Goal: Task Accomplishment & Management: Manage account settings

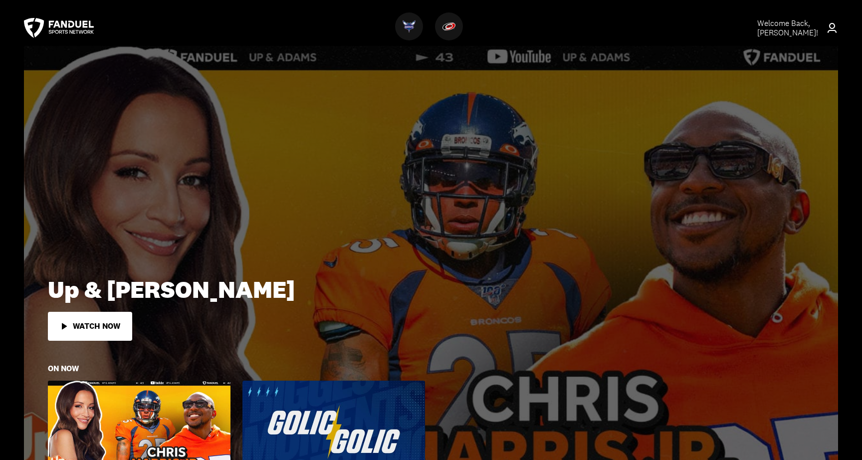
click at [821, 30] on div "Welcome Back, [PERSON_NAME] !" at bounding box center [792, 27] width 69 height 19
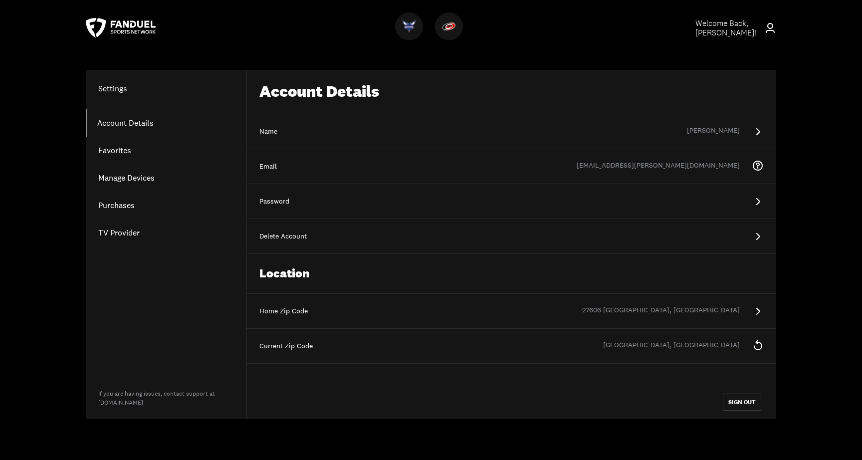
click at [125, 149] on link "Favorites" at bounding box center [166, 150] width 161 height 27
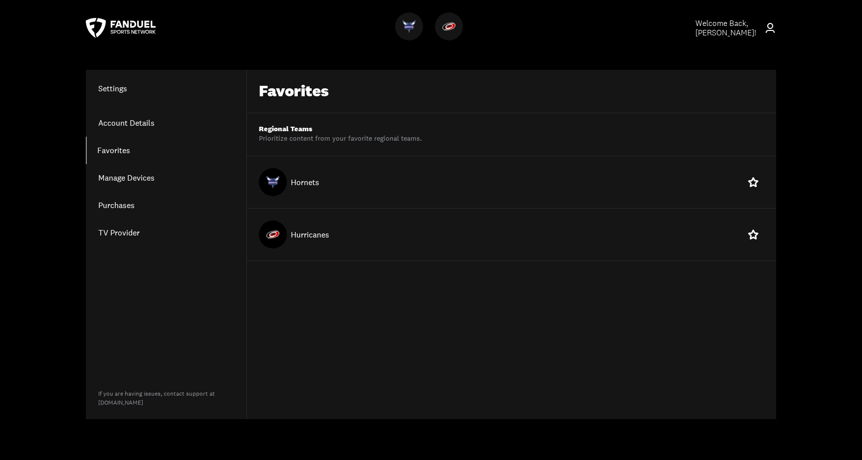
click at [132, 179] on link "Manage Devices" at bounding box center [166, 177] width 161 height 27
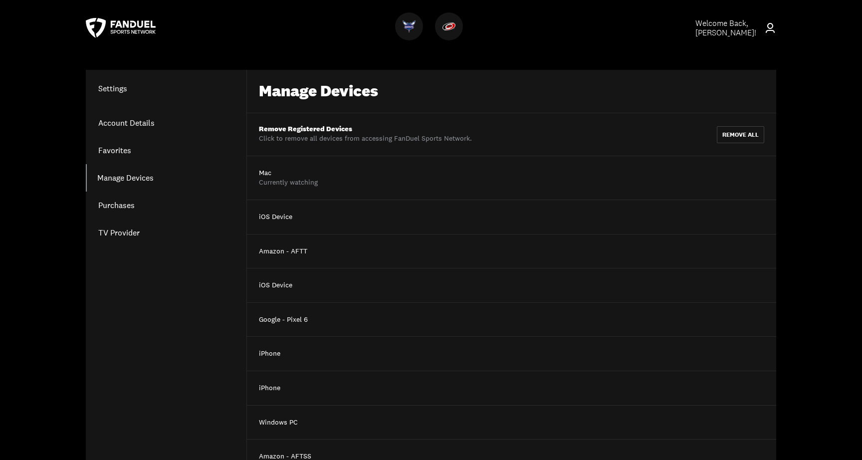
click at [129, 203] on link "Purchases" at bounding box center [166, 205] width 161 height 27
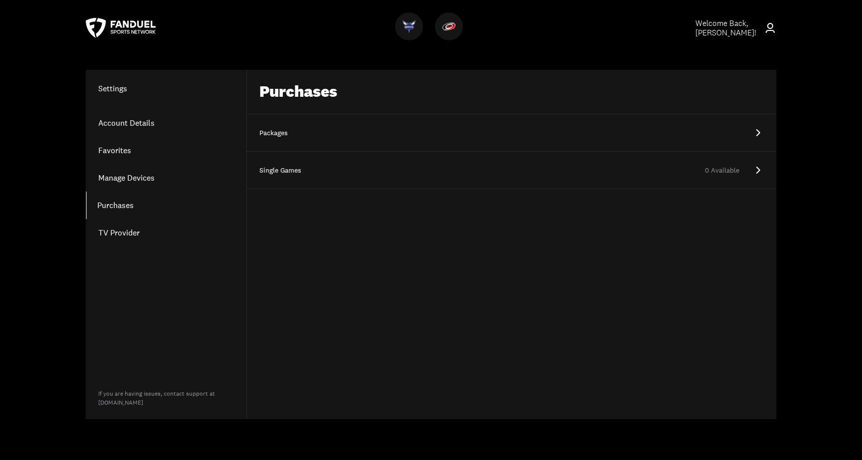
click at [273, 132] on div "Packages" at bounding box center [285, 133] width 50 height 10
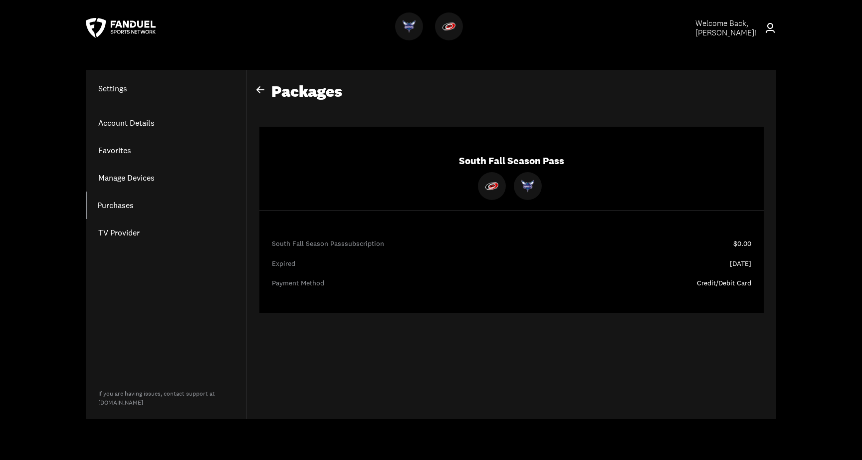
click at [152, 29] on icon at bounding box center [121, 28] width 70 height 20
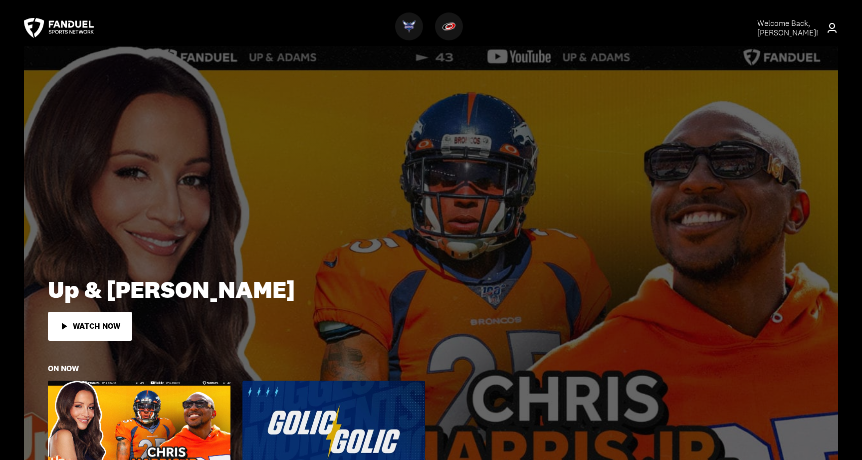
click at [451, 27] on img at bounding box center [449, 26] width 13 height 13
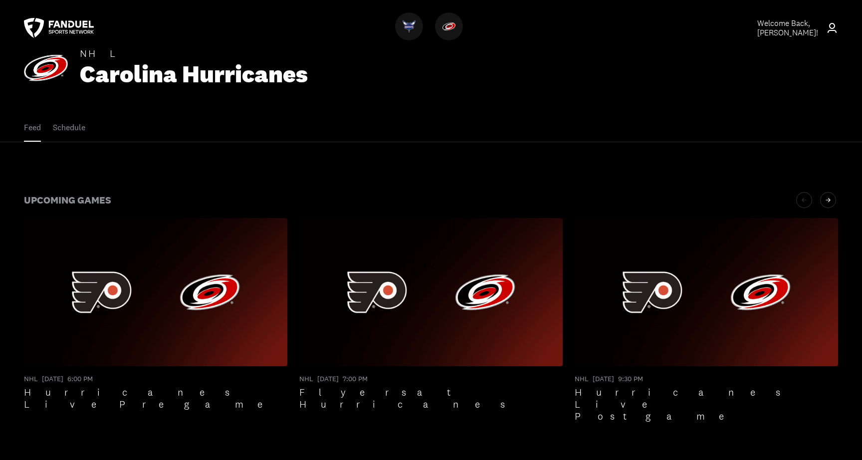
click at [70, 129] on button "Schedule" at bounding box center [69, 128] width 32 height 28
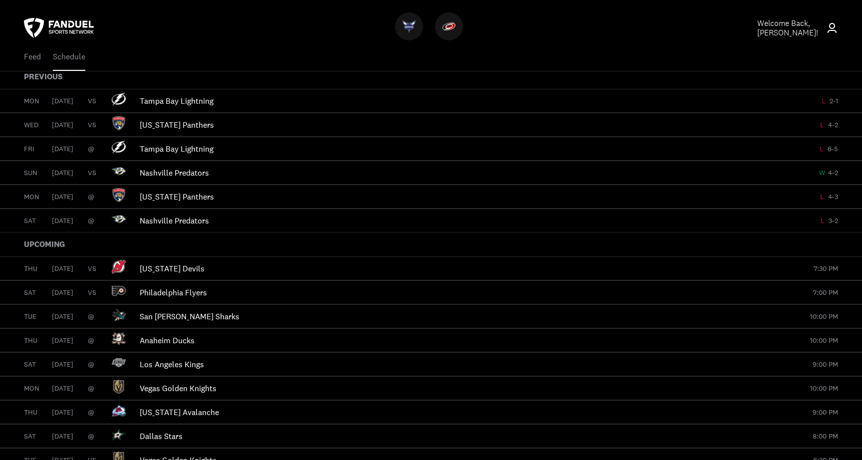
scroll to position [107, 0]
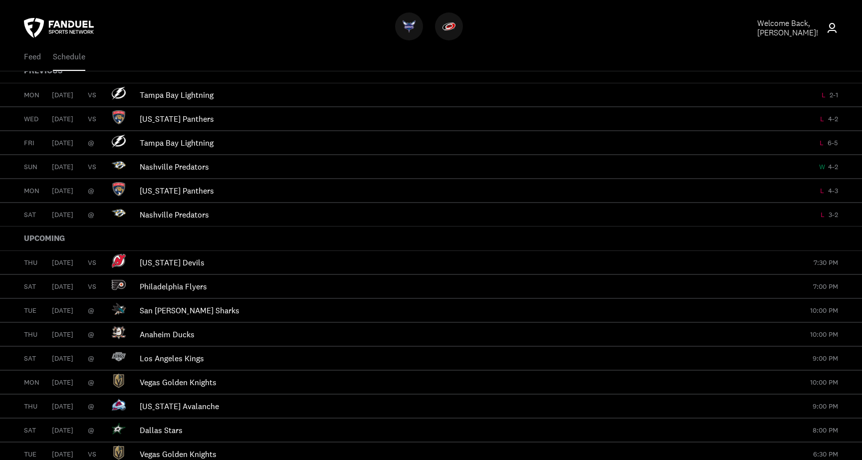
click at [171, 263] on p "[US_STATE] Devils" at bounding box center [471, 262] width 662 height 11
click at [120, 260] on img at bounding box center [119, 261] width 14 height 14
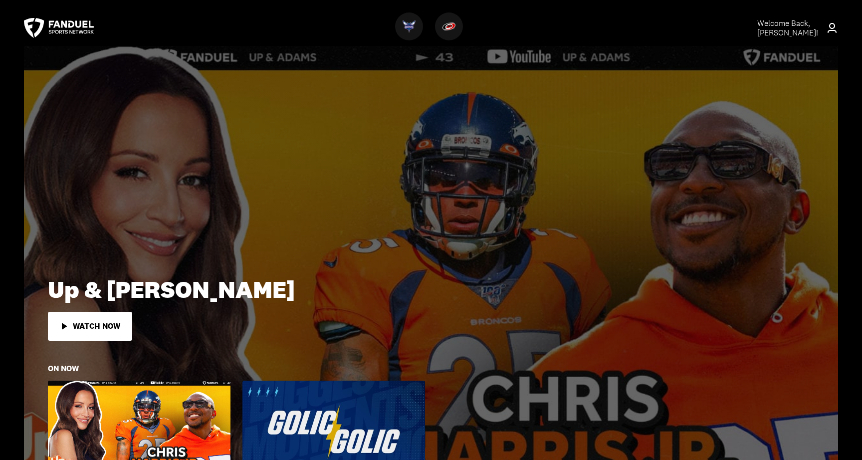
click at [451, 29] on img at bounding box center [449, 26] width 13 height 13
